Goal: Task Accomplishment & Management: Use online tool/utility

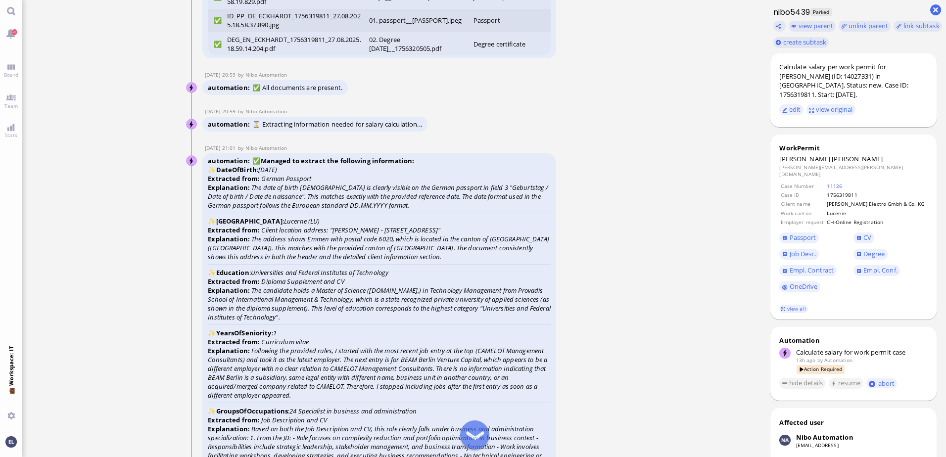
scroll to position [-2317, 0]
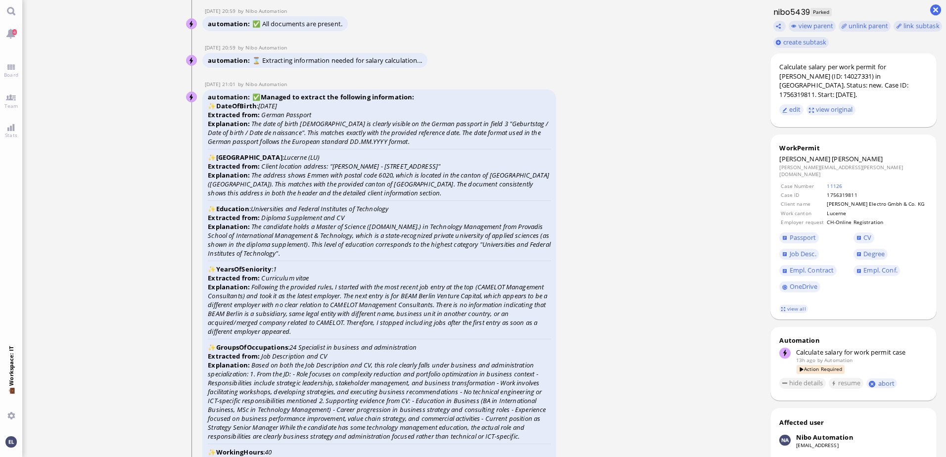
click at [622, 165] on ticket "[DATE] 20:56 by Automation Automation Calculate eligible salary for work permit…" at bounding box center [391, 228] width 739 height 457
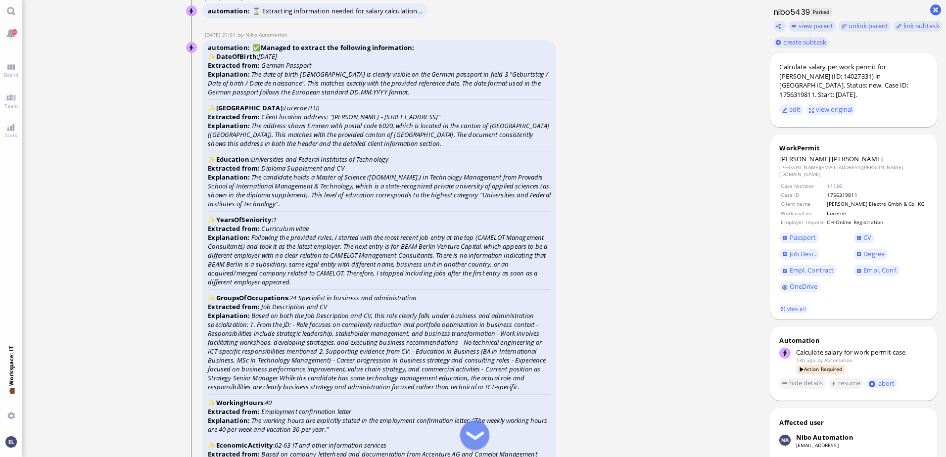
scroll to position [-2218, 0]
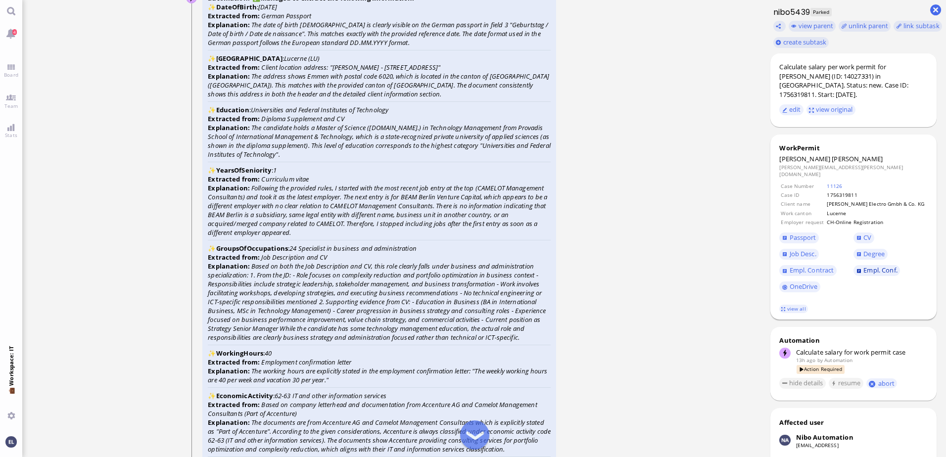
click at [872, 266] on span "Empl. Conf." at bounding box center [881, 270] width 34 height 9
click at [817, 266] on span "Empl. Contract" at bounding box center [812, 270] width 45 height 9
click at [793, 305] on link "view all" at bounding box center [793, 309] width 29 height 8
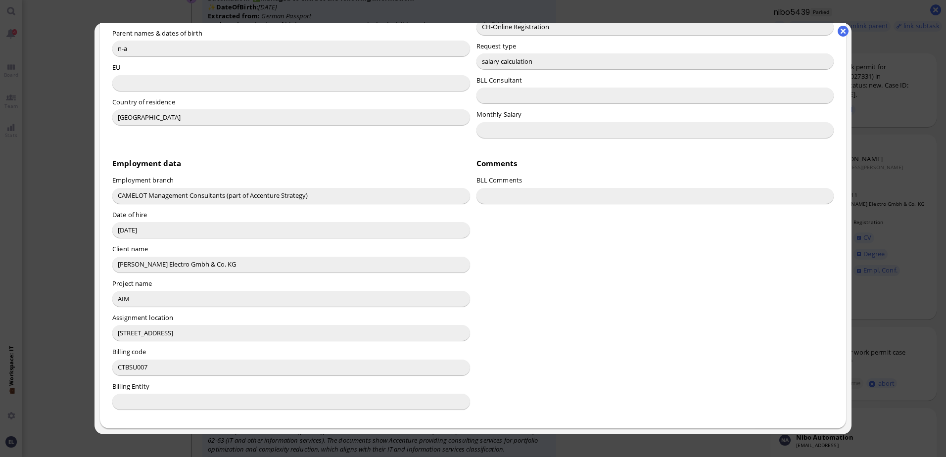
scroll to position [422, 0]
click at [844, 30] on button "button" at bounding box center [843, 31] width 11 height 11
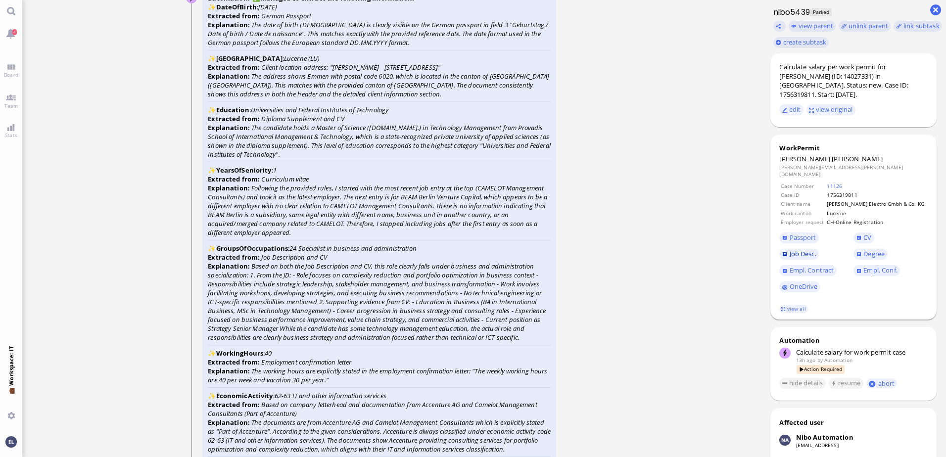
click at [800, 249] on span "Job Desc." at bounding box center [803, 253] width 27 height 9
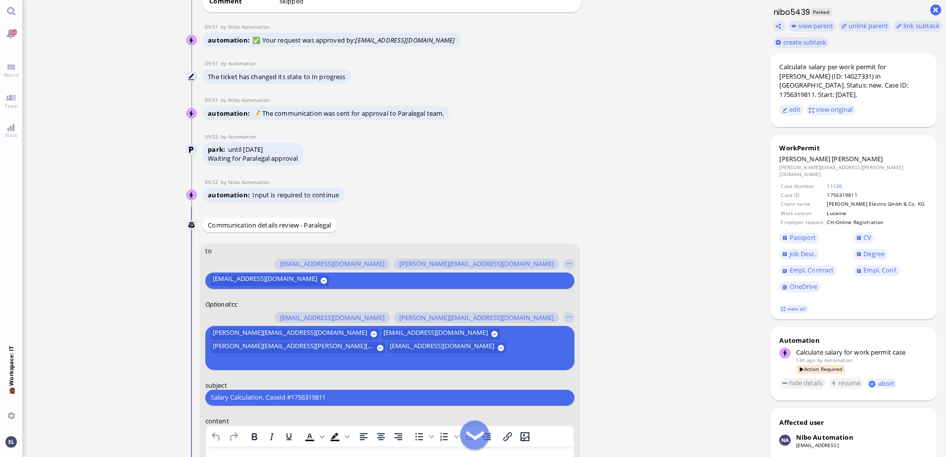
scroll to position [-337, 0]
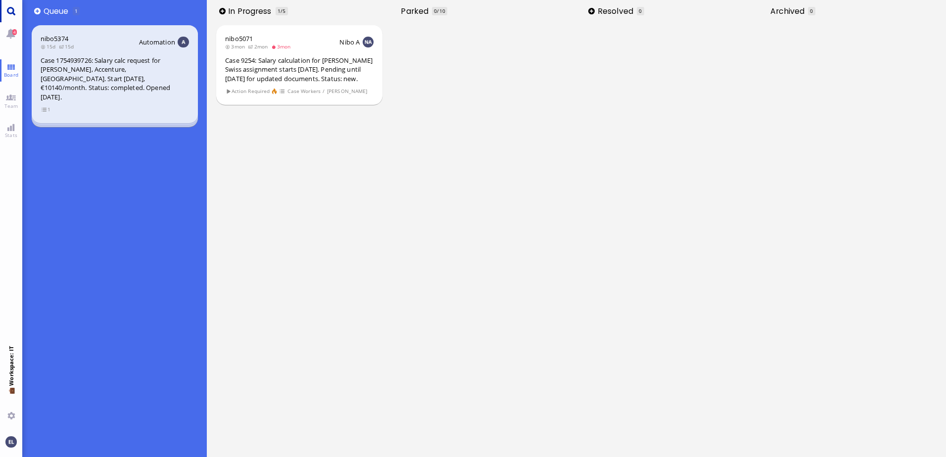
click at [12, 14] on link "Main menu" at bounding box center [11, 11] width 22 height 22
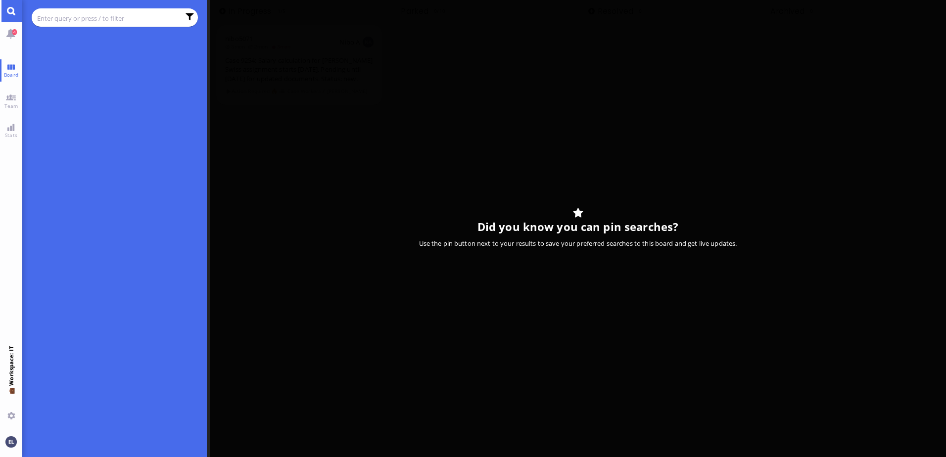
click at [51, 16] on input "text" at bounding box center [108, 18] width 143 height 11
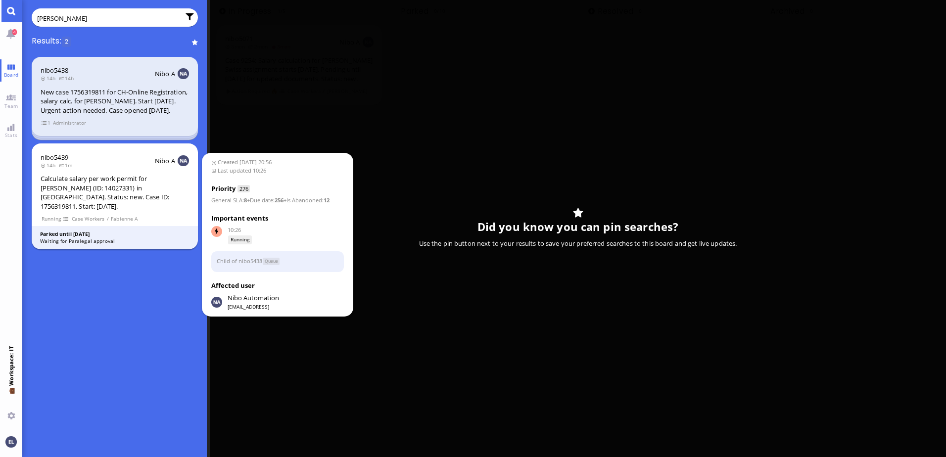
click at [155, 194] on div "Calculate salary per work permit for [PERSON_NAME] (ID: 14027331) in [GEOGRAPHI…" at bounding box center [115, 192] width 148 height 37
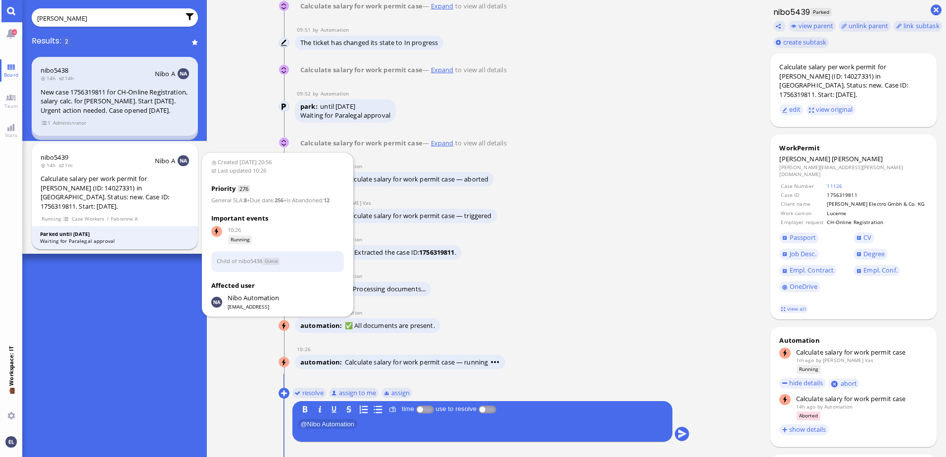
click at [133, 194] on div "Calculate salary per work permit for [PERSON_NAME] (ID: 14027331) in [GEOGRAPHI…" at bounding box center [115, 192] width 148 height 37
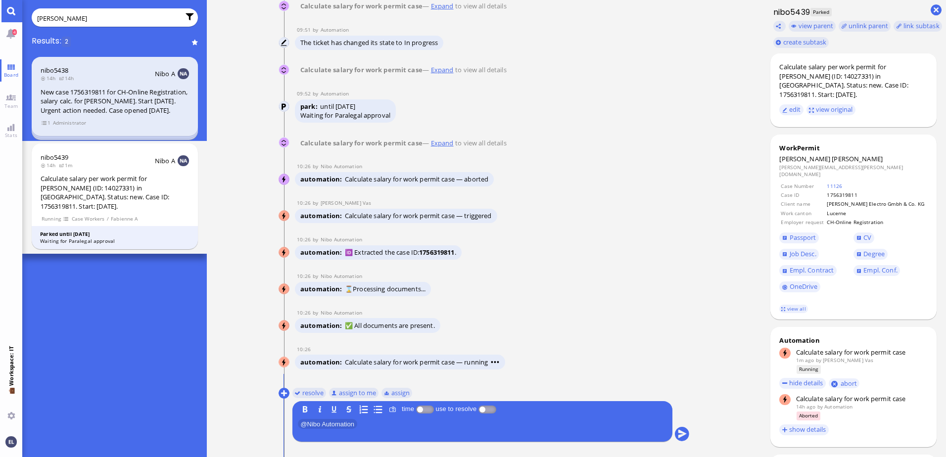
click at [115, 111] on div "New case 1756319811 for CH-Online Registration, salary calc. for [PERSON_NAME].…" at bounding box center [115, 102] width 148 height 28
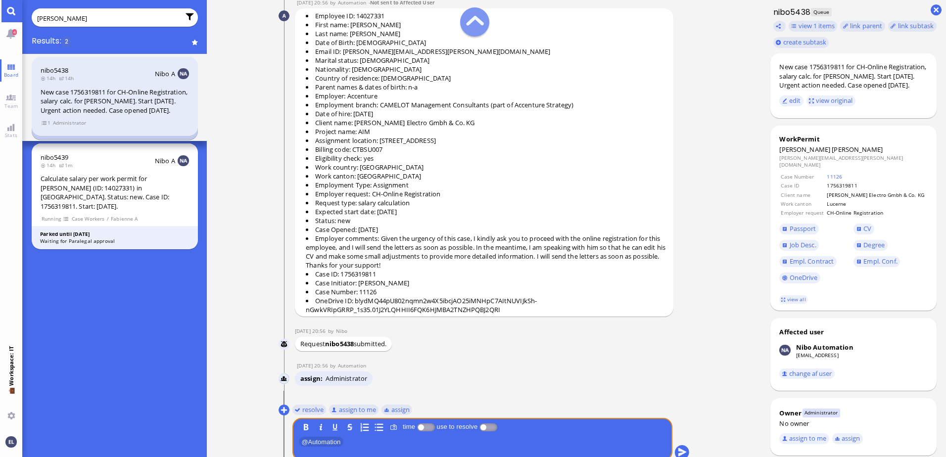
scroll to position [-74, 0]
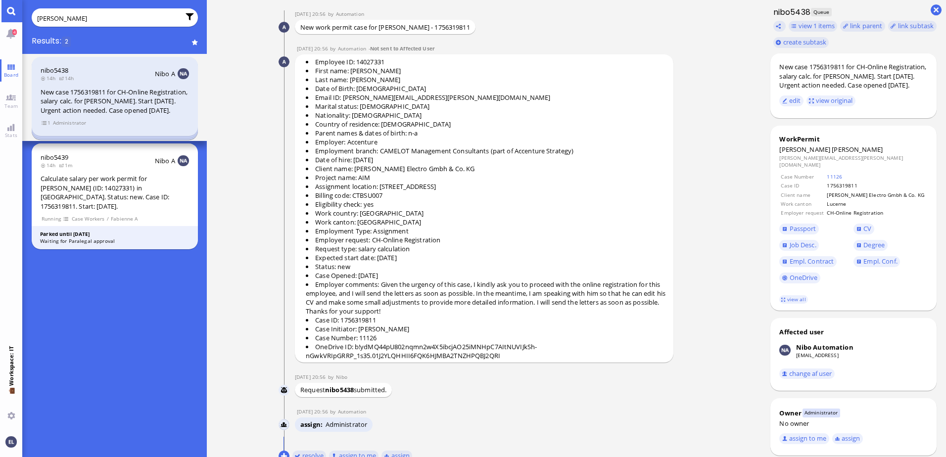
click at [145, 19] on input "[PERSON_NAME]" at bounding box center [108, 18] width 143 height 11
drag, startPoint x: 145, startPoint y: 17, endPoint x: -2, endPoint y: 29, distance: 147.4
click at [0, 29] on html "4 Board Team Stats 💼 Workspace: IT You [PERSON_NAME] Results: 2 nibo5438 14h 14…" at bounding box center [473, 228] width 946 height 457
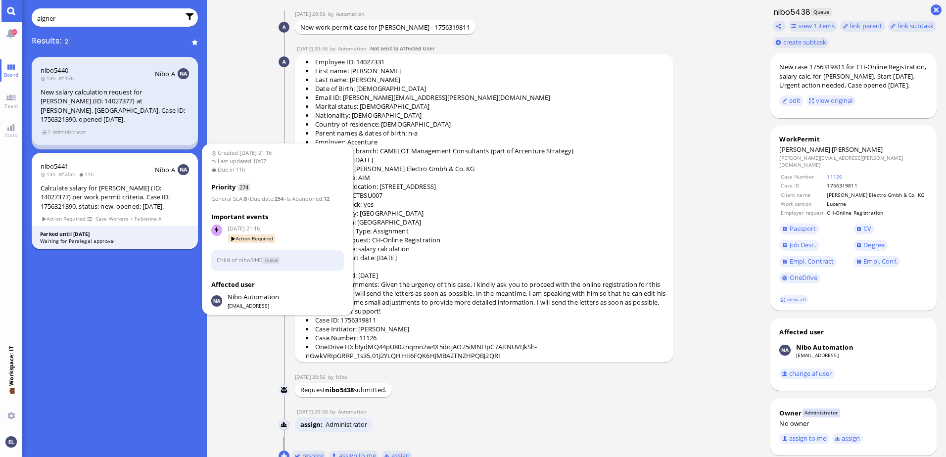
click at [118, 188] on div "Calculate salary for [PERSON_NAME] (ID: 14027377) per work permit criteria. Cas…" at bounding box center [115, 198] width 148 height 28
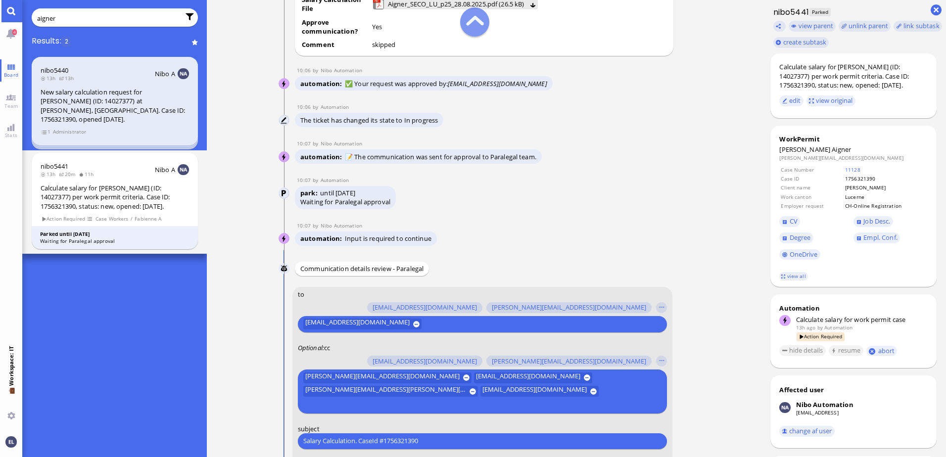
scroll to position [0, 0]
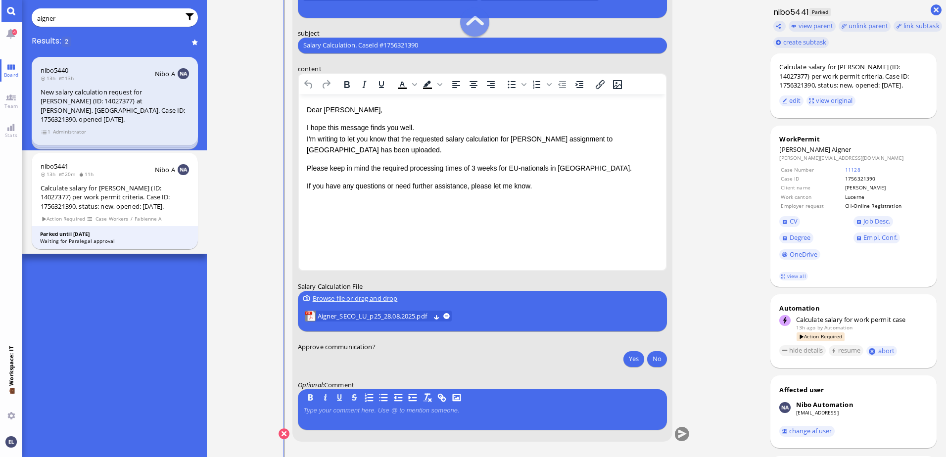
click at [44, 14] on input "aigner" at bounding box center [108, 18] width 143 height 11
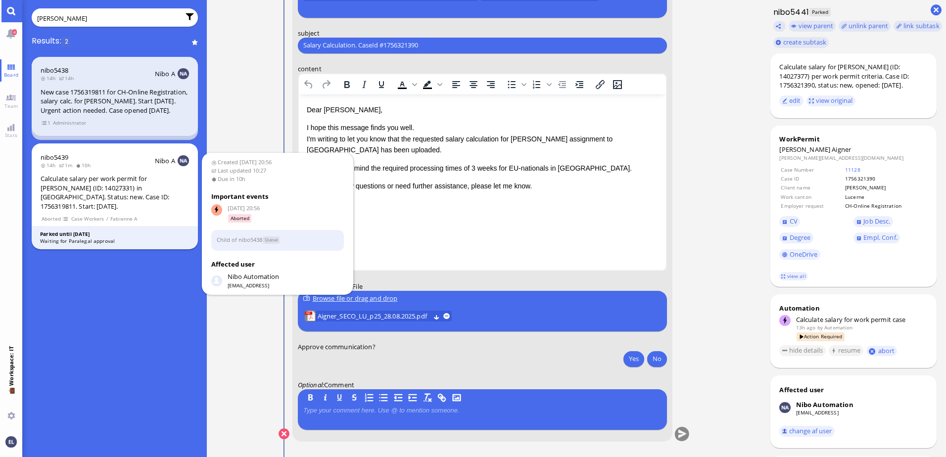
type input "[PERSON_NAME]"
click at [121, 197] on div "Calculate salary per work permit for [PERSON_NAME] (ID: 14027331) in [GEOGRAPHI…" at bounding box center [115, 192] width 148 height 37
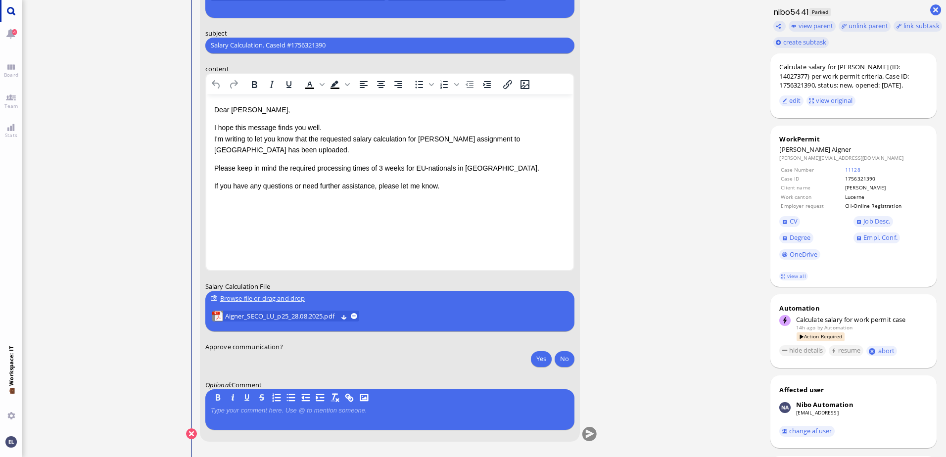
click at [9, 11] on link "Main menu" at bounding box center [11, 11] width 22 height 22
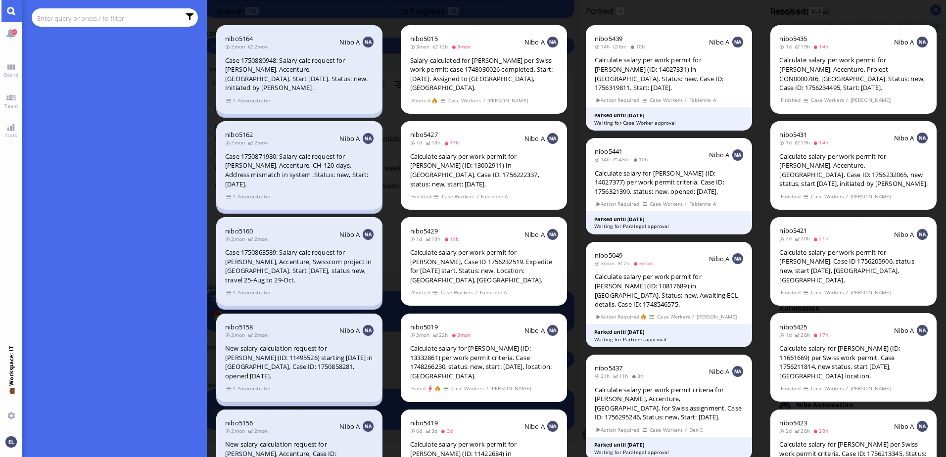
click at [60, 170] on div at bounding box center [114, 248] width 185 height 417
click at [91, 15] on input "text" at bounding box center [108, 18] width 143 height 11
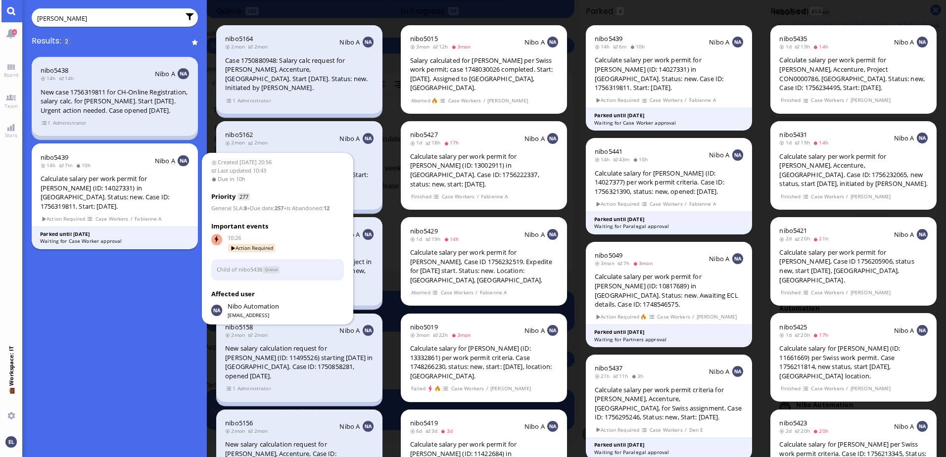
type input "[PERSON_NAME]"
click at [129, 194] on div "Calculate salary per work permit for [PERSON_NAME] (ID: 14027331) in [GEOGRAPHI…" at bounding box center [115, 192] width 148 height 37
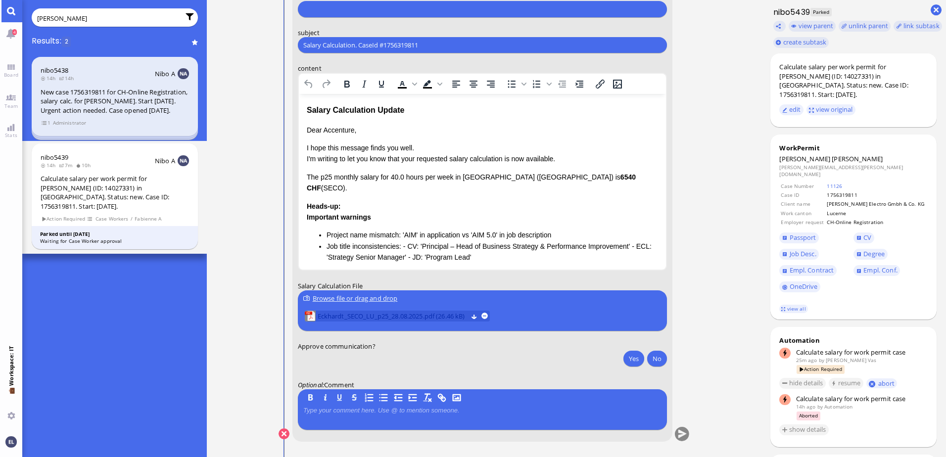
click at [422, 316] on span "Eckhardt_SECO_LU_p25_28.08.2025.pdf (26.46 kB)" at bounding box center [392, 316] width 150 height 11
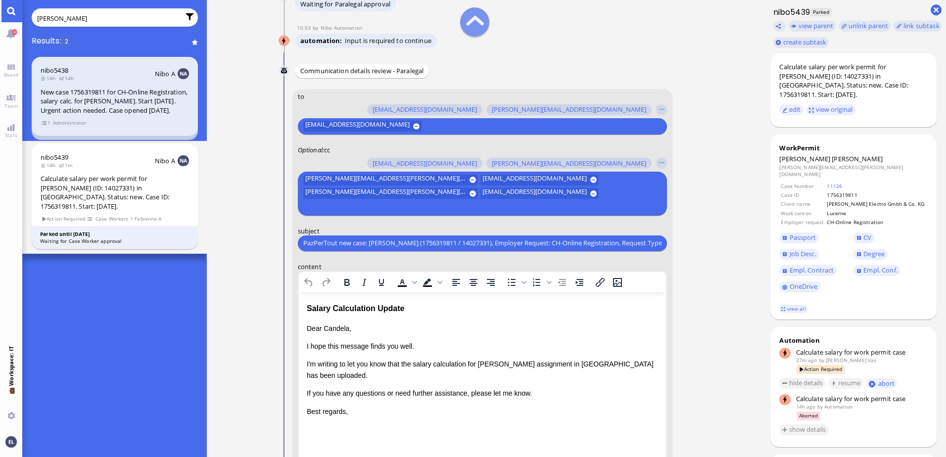
scroll to position [-148, 0]
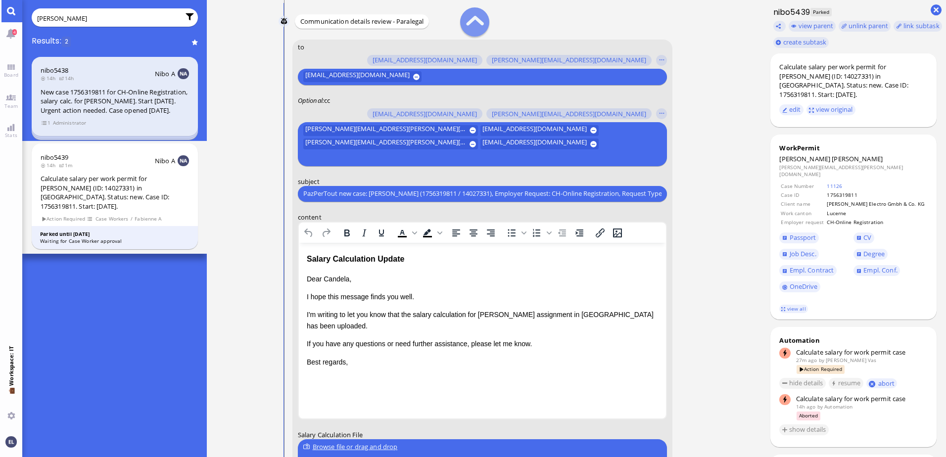
click at [410, 258] on div "Salary Calculation Update" at bounding box center [481, 258] width 351 height 13
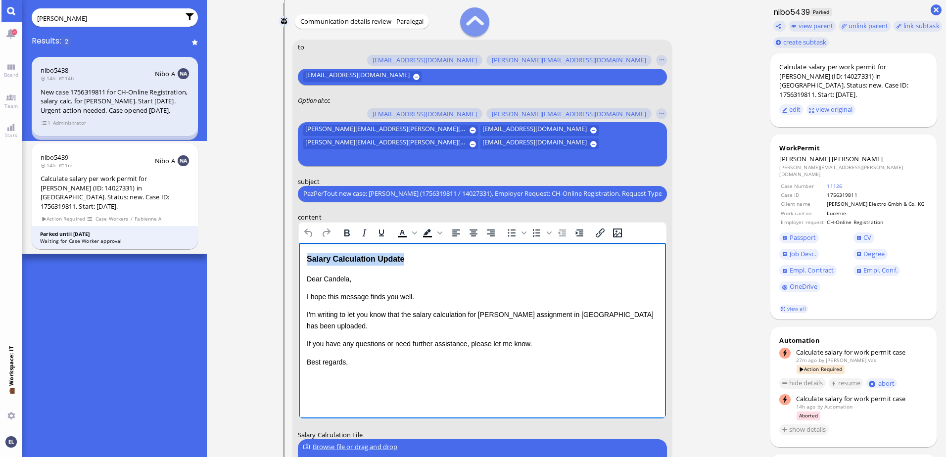
drag, startPoint x: 413, startPoint y: 259, endPoint x: 275, endPoint y: 262, distance: 138.1
click at [298, 262] on html "Salary Calculation Update Dear Candela, I hope this message finds you well. I'm…" at bounding box center [481, 309] width 367 height 135
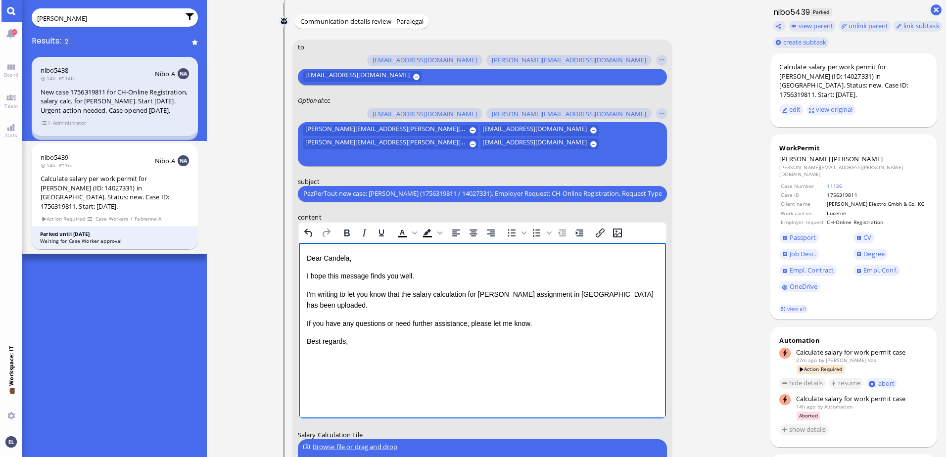
click at [446, 273] on p "I hope this message finds you well." at bounding box center [481, 275] width 351 height 11
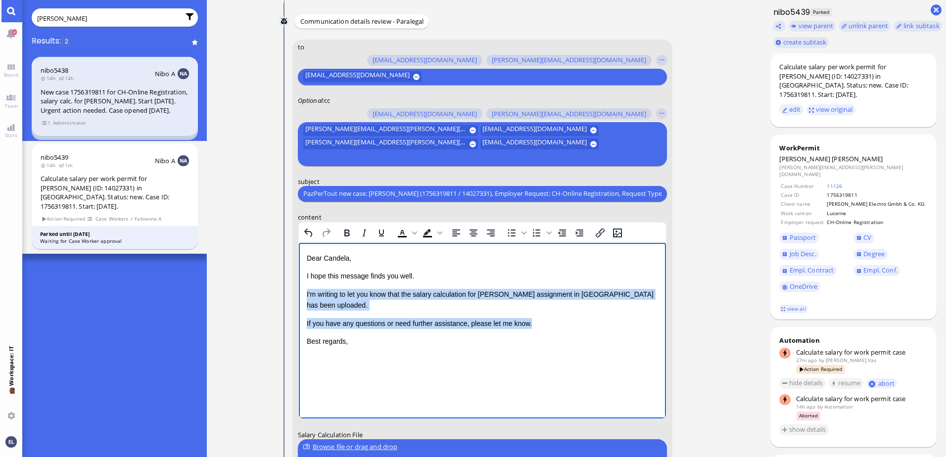
drag, startPoint x: 538, startPoint y: 313, endPoint x: 284, endPoint y: 294, distance: 255.0
click at [298, 294] on html "Dear Candela, I hope this message finds you well. I'm writing to let you know t…" at bounding box center [481, 299] width 367 height 114
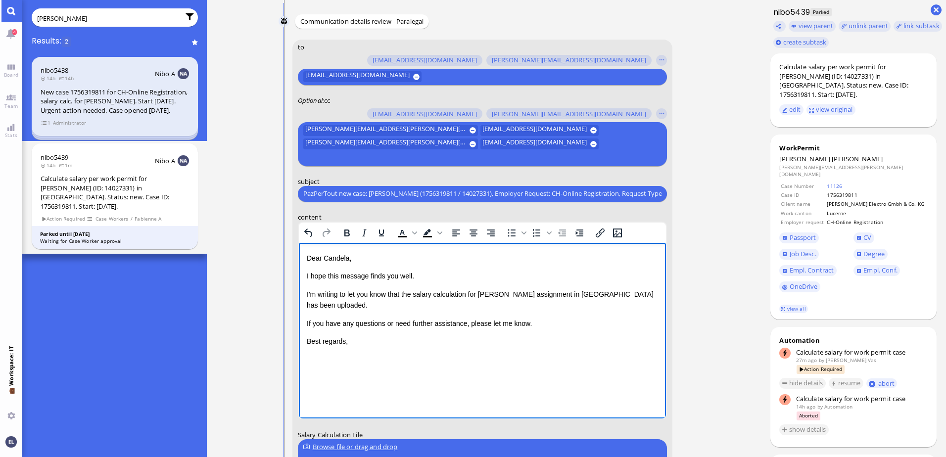
click at [385, 336] on p "Best regards," at bounding box center [481, 341] width 351 height 11
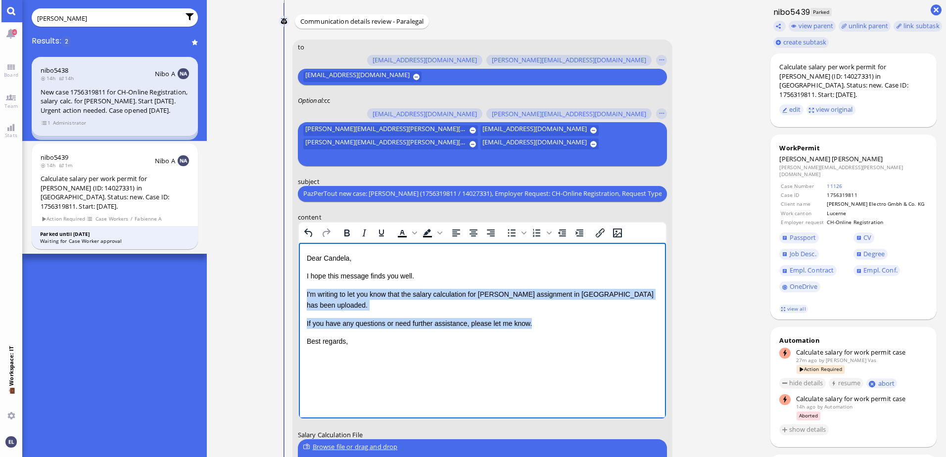
drag, startPoint x: 537, startPoint y: 314, endPoint x: 577, endPoint y: 535, distance: 224.8
click at [298, 292] on html "Dear Candela, I hope this message finds you well. I'm writing to let you know t…" at bounding box center [481, 299] width 367 height 114
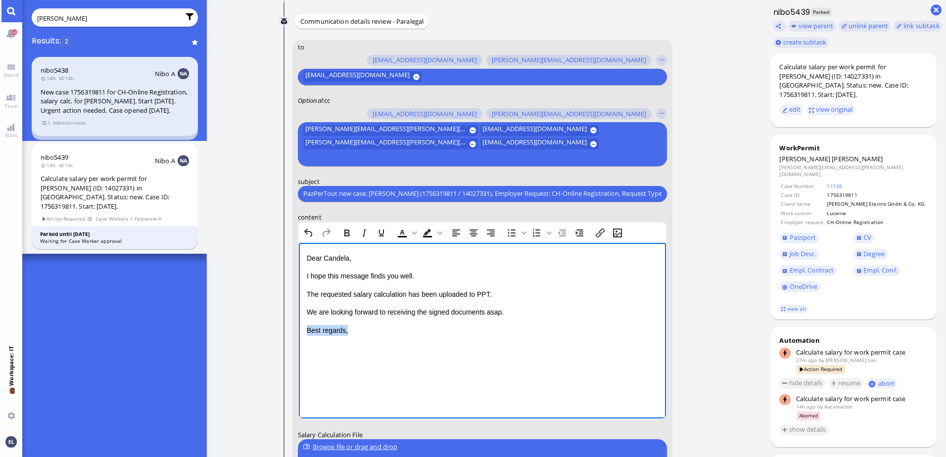
drag, startPoint x: 351, startPoint y: 331, endPoint x: 586, endPoint y: 576, distance: 339.5
click at [298, 333] on html "Dear Candela, I hope this message finds you well. The requested salary calculat…" at bounding box center [481, 293] width 367 height 103
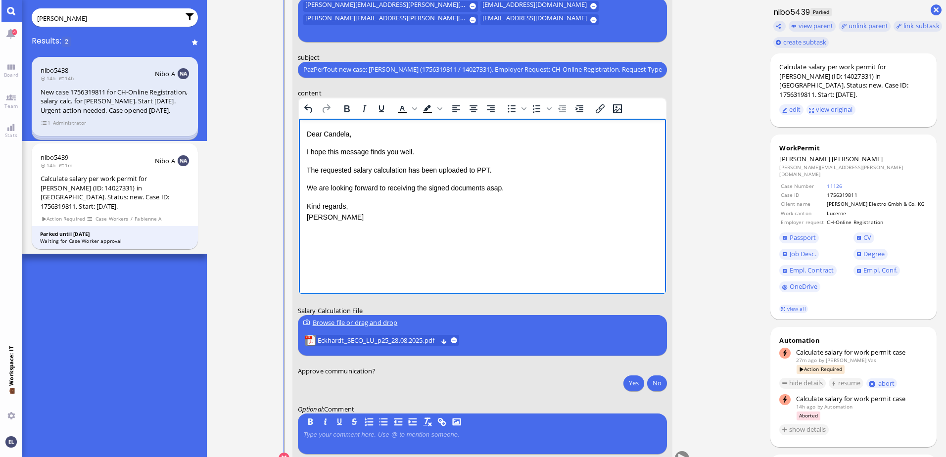
scroll to position [0, 0]
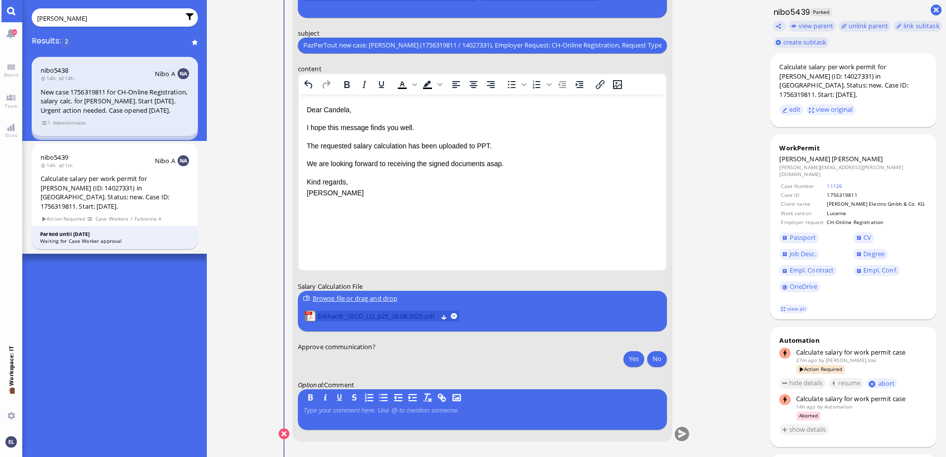
click at [396, 316] on span "Eckhardt_SECO_LU_p25_28.08.2025.pdf" at bounding box center [377, 316] width 120 height 11
click at [632, 360] on button "Yes" at bounding box center [634, 359] width 21 height 16
click at [684, 433] on button "submit" at bounding box center [682, 434] width 15 height 15
